Goal: Find specific page/section: Find specific page/section

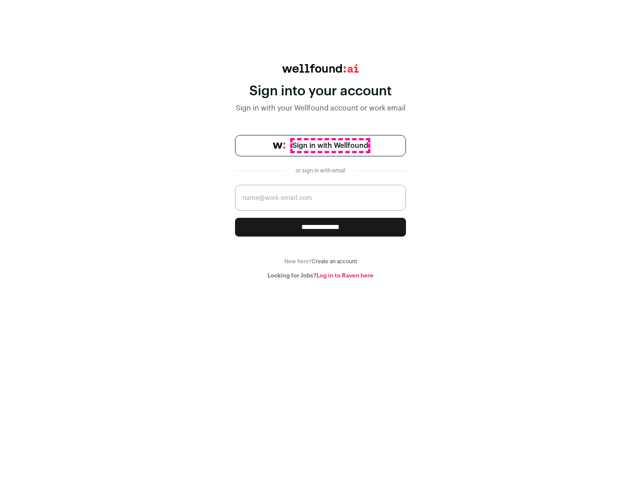
click at [330, 146] on span "Sign in with Wellfound" at bounding box center [331, 145] width 76 height 11
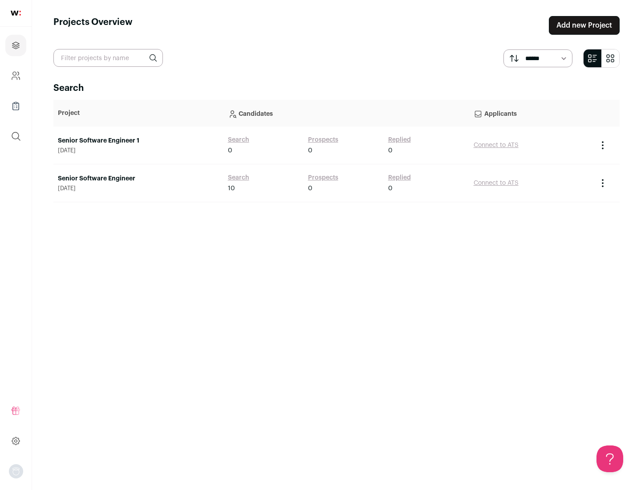
click at [138, 179] on link "Senior Software Engineer" at bounding box center [138, 178] width 161 height 9
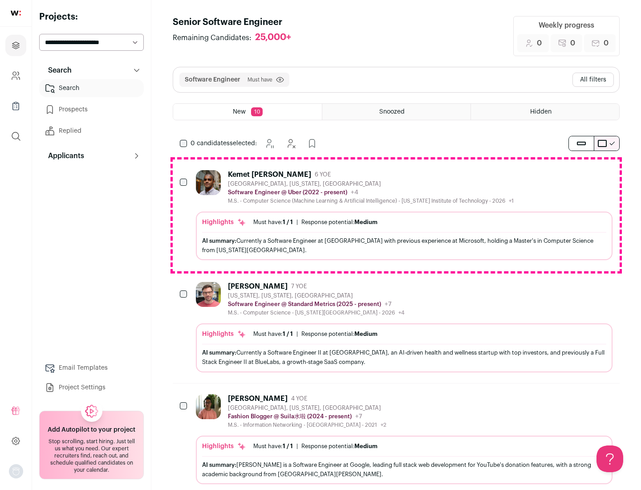
click at [396, 215] on div "Highlights Must have: 1 / 1 How many must haves have been fulfilled? | Response…" at bounding box center [404, 236] width 417 height 49
